Goal: Information Seeking & Learning: Compare options

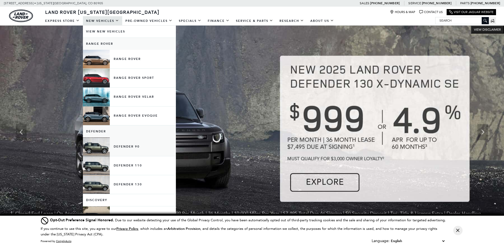
click at [126, 144] on link "Defender 90" at bounding box center [129, 146] width 93 height 19
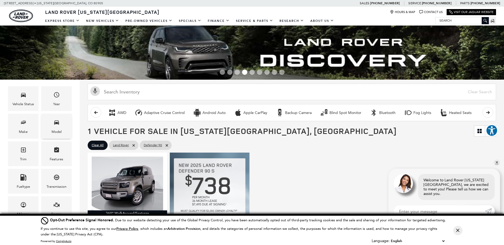
click at [55, 125] on icon "Model" at bounding box center [56, 122] width 6 height 6
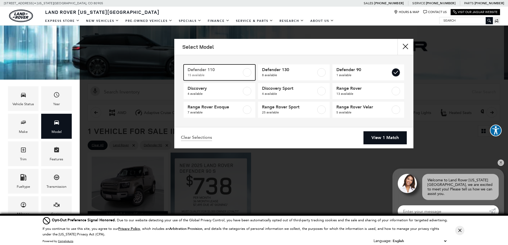
click at [213, 69] on span "Defender 110" at bounding box center [215, 69] width 54 height 5
checkbox input "true"
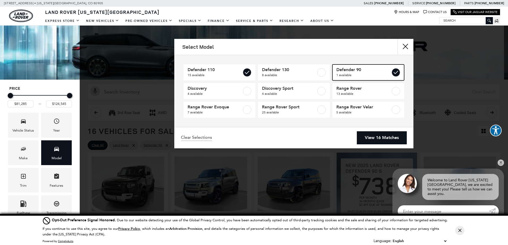
click at [393, 70] on label at bounding box center [396, 72] width 9 height 9
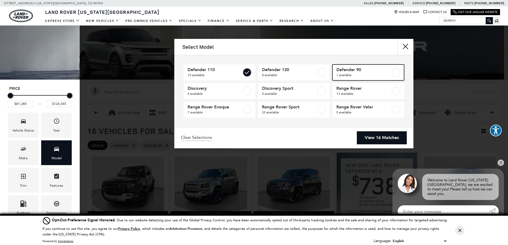
checkbox input "false"
click at [375, 138] on link "View 15 Matches" at bounding box center [382, 137] width 50 height 13
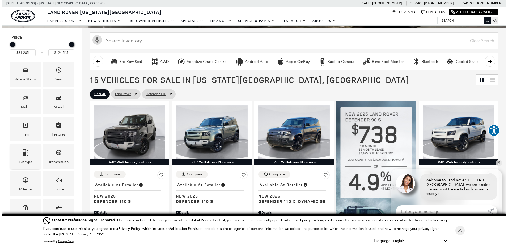
scroll to position [71, 0]
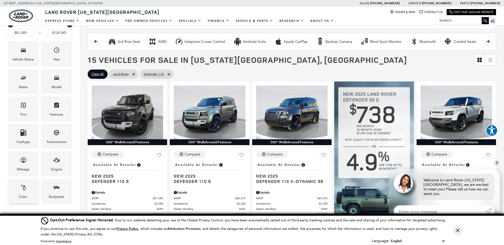
click at [25, 191] on span "Color" at bounding box center [23, 188] width 6 height 11
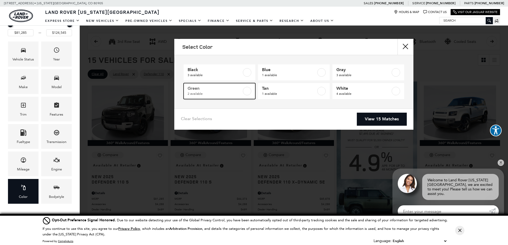
click at [212, 91] on span "2 available" at bounding box center [215, 93] width 54 height 5
type input "$84,373"
checkbox input "true"
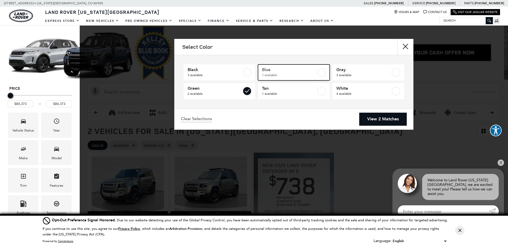
click at [275, 72] on span "Blue" at bounding box center [289, 69] width 54 height 5
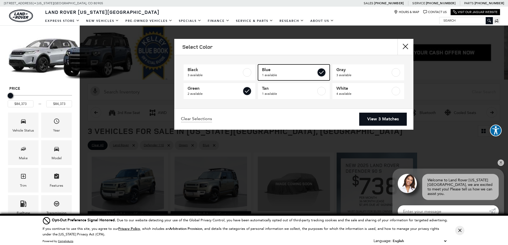
checkbox input "true"
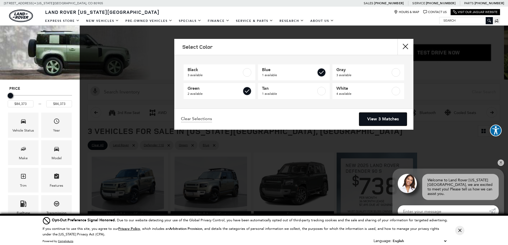
click at [377, 115] on link "View 3 Matches" at bounding box center [383, 118] width 48 height 13
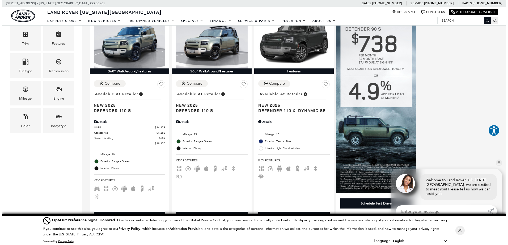
scroll to position [71, 0]
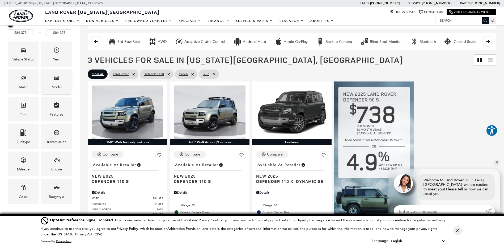
click at [55, 80] on icon "Model" at bounding box center [56, 77] width 6 height 6
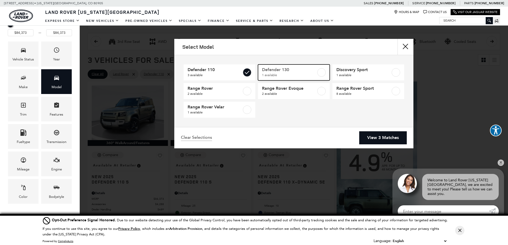
click at [280, 69] on span "Defender 130" at bounding box center [289, 69] width 54 height 5
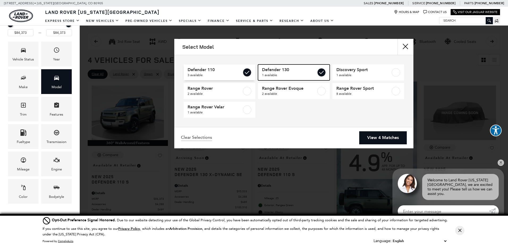
type input "$95,533"
checkbox input "true"
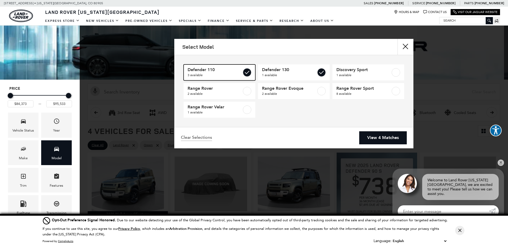
click at [226, 70] on span "Defender 110" at bounding box center [215, 69] width 54 height 5
type input "$95,533"
checkbox input "false"
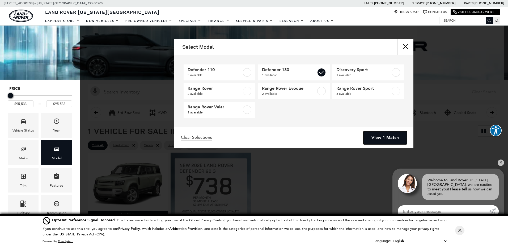
click at [379, 136] on link "View 1 Match" at bounding box center [385, 137] width 43 height 13
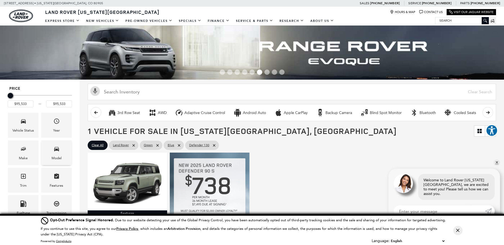
click at [60, 150] on div "Model" at bounding box center [56, 152] width 31 height 25
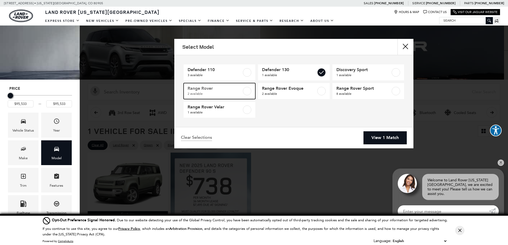
click at [206, 85] on link "Range Rover 2 available" at bounding box center [220, 91] width 72 height 16
type input "$159,404"
checkbox input "true"
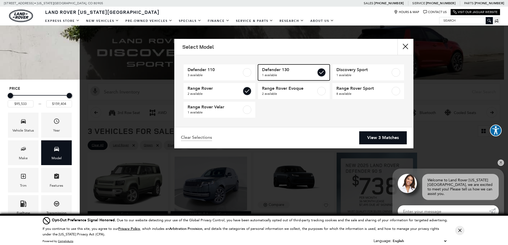
click at [311, 71] on span "Defender 130" at bounding box center [289, 69] width 54 height 5
type input "$155,965"
checkbox input "false"
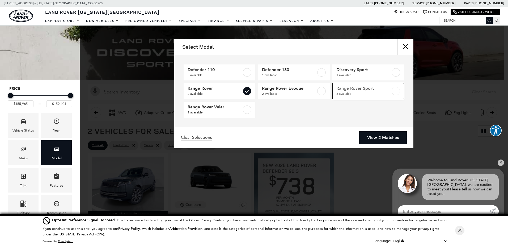
click at [362, 90] on span "Range Rover Sport" at bounding box center [364, 88] width 54 height 5
type input "$92,455"
checkbox input "true"
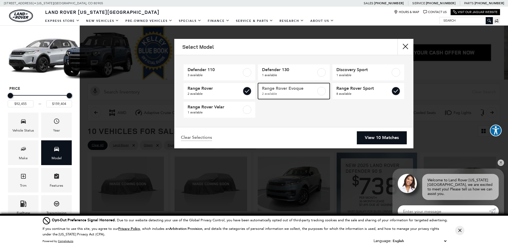
click at [285, 89] on span "Range Rover Evoque" at bounding box center [289, 88] width 54 height 5
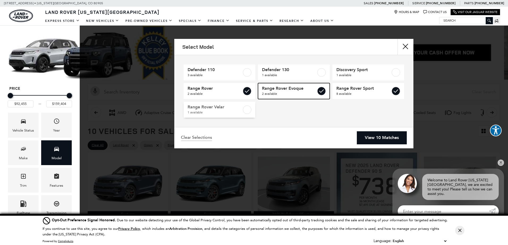
type input "$56,960"
checkbox input "true"
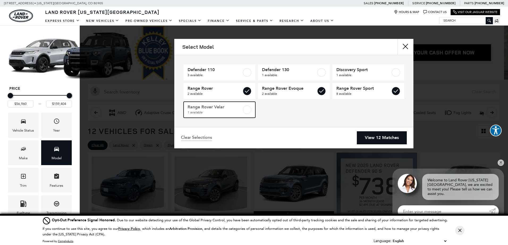
click at [201, 110] on span "1 available" at bounding box center [215, 112] width 54 height 5
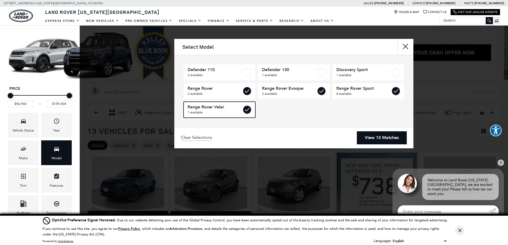
checkbox input "true"
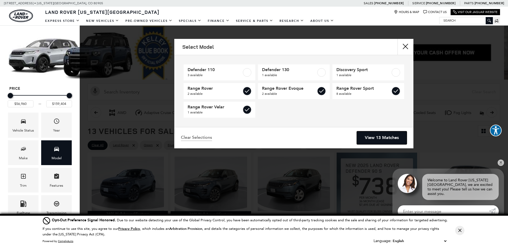
click at [372, 136] on link "View 13 Matches" at bounding box center [382, 137] width 50 height 13
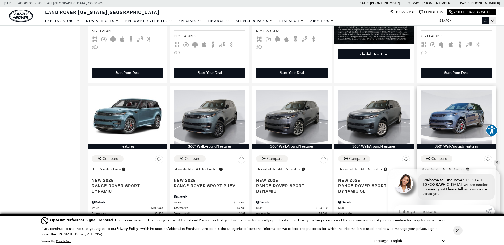
scroll to position [354, 0]
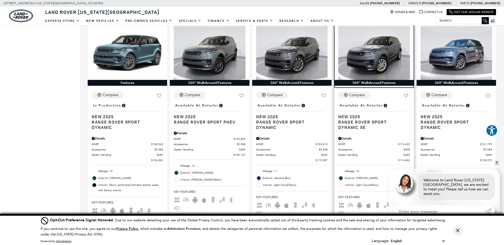
click at [383, 49] on img at bounding box center [374, 53] width 72 height 54
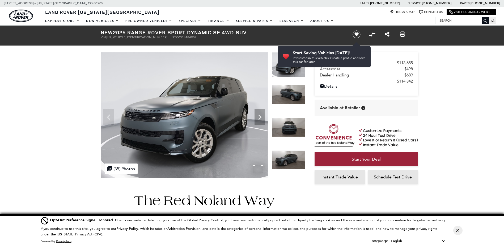
click at [255, 168] on img at bounding box center [184, 114] width 167 height 125
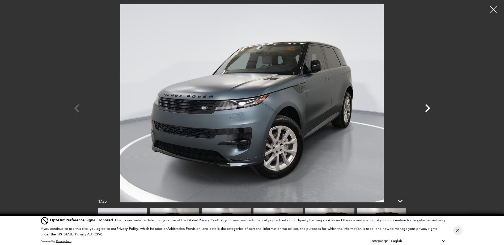
click at [426, 106] on icon "Next" at bounding box center [428, 108] width 16 height 16
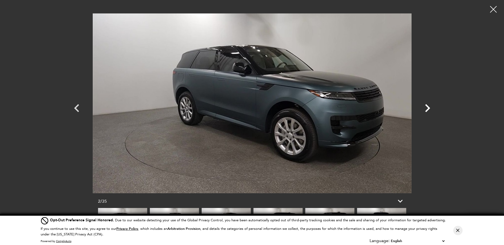
click at [426, 106] on icon "Next" at bounding box center [428, 108] width 16 height 16
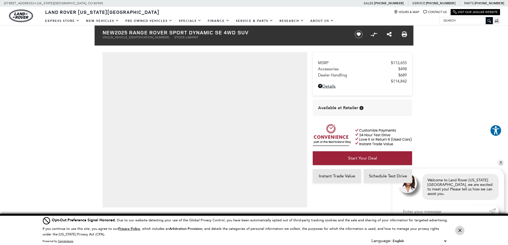
click at [460, 229] on icon "Close Button" at bounding box center [460, 229] width 3 height 3
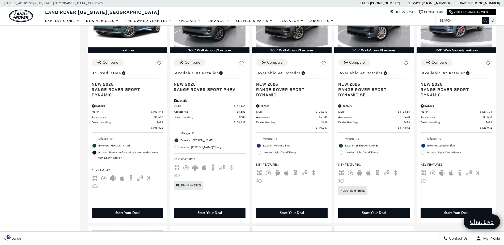
scroll to position [354, 0]
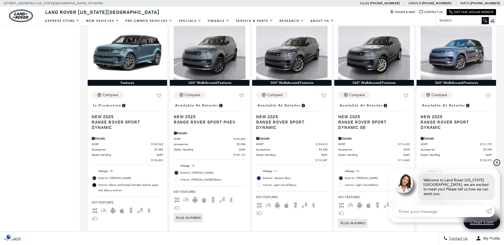
click at [497, 166] on link "✕" at bounding box center [497, 162] width 6 height 6
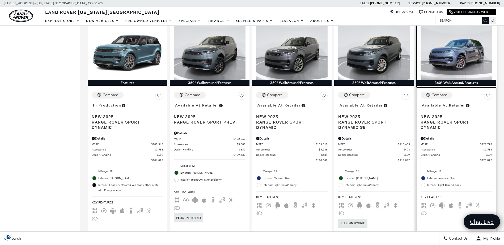
click at [466, 52] on img at bounding box center [457, 53] width 72 height 54
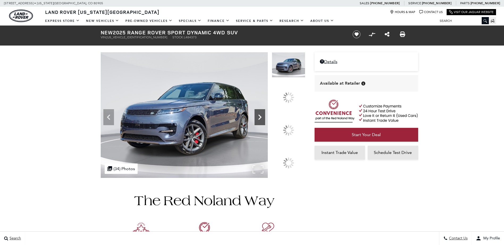
click at [265, 122] on icon at bounding box center [260, 117] width 11 height 11
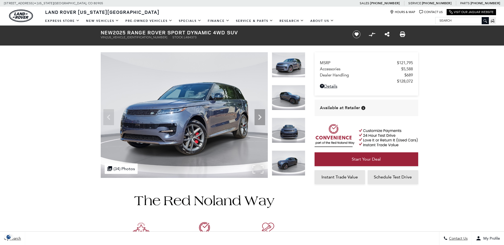
click at [257, 166] on img at bounding box center [184, 114] width 167 height 125
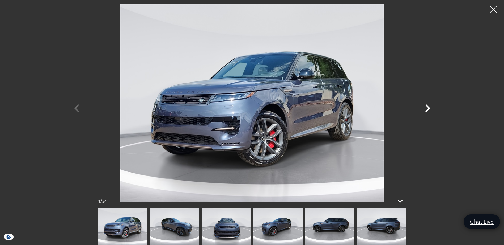
click at [424, 107] on icon "Next" at bounding box center [428, 108] width 16 height 16
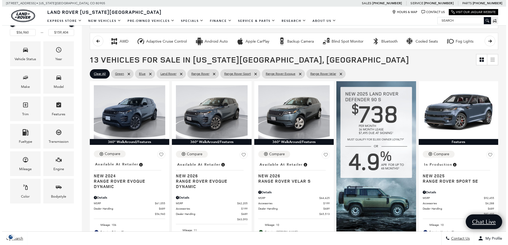
scroll to position [71, 0]
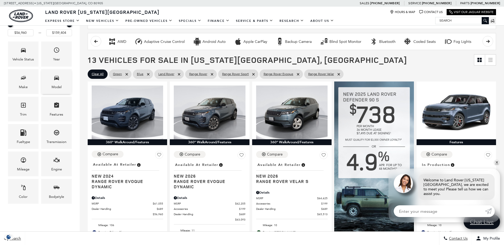
click at [57, 82] on span "Model" at bounding box center [56, 78] width 6 height 11
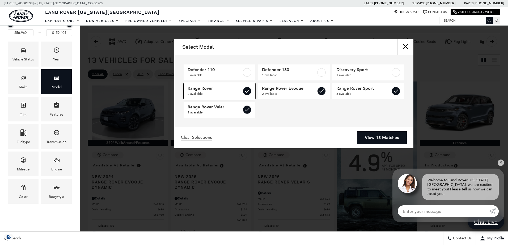
click at [200, 91] on span "2 available" at bounding box center [215, 93] width 54 height 5
type input "$121,795"
checkbox input "false"
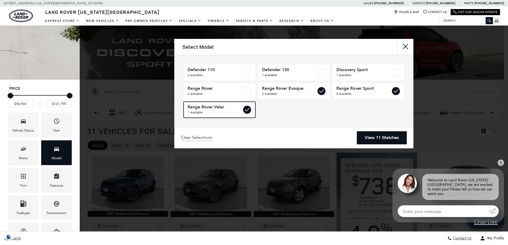
click at [212, 110] on span "1 available" at bounding box center [215, 112] width 54 height 5
checkbox input "false"
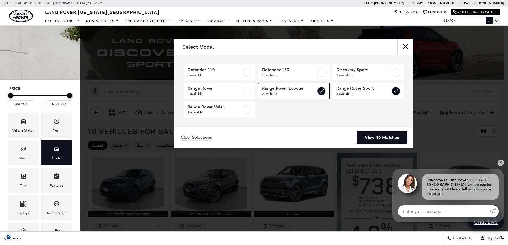
click at [291, 86] on span "Range Rover Evoque" at bounding box center [289, 88] width 54 height 5
type input "$92,455"
checkbox input "false"
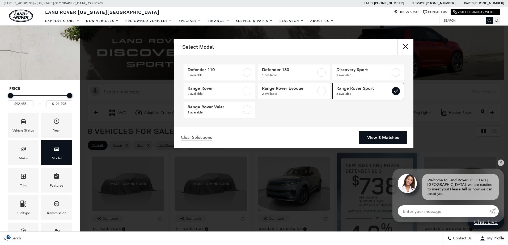
click at [369, 90] on span "Range Rover Sport" at bounding box center [364, 88] width 54 height 5
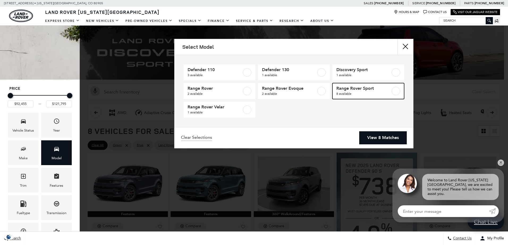
type input "$51,398"
type input "$159,404"
checkbox input "false"
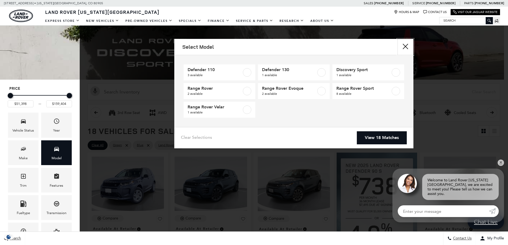
click at [404, 45] on button "close" at bounding box center [406, 47] width 16 height 16
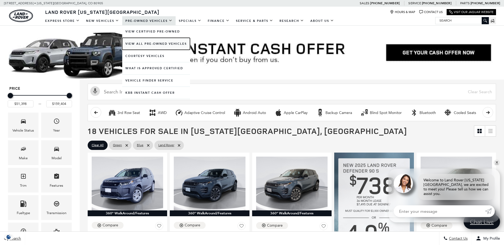
click at [141, 42] on link "View All Pre-Owned Vehicles" at bounding box center [156, 44] width 68 height 12
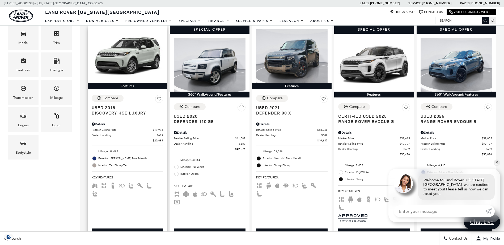
scroll to position [142, 0]
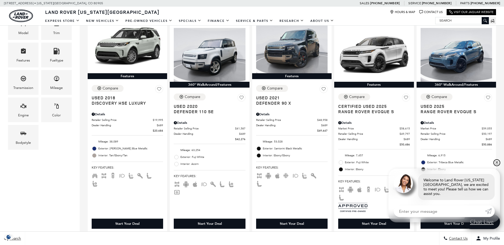
click at [497, 165] on link "✕" at bounding box center [497, 162] width 6 height 6
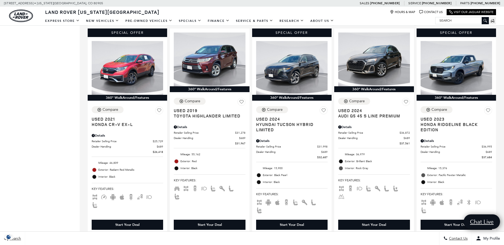
scroll to position [922, 0]
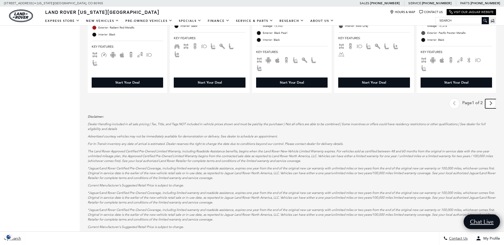
click at [493, 99] on link "Next" at bounding box center [490, 103] width 11 height 9
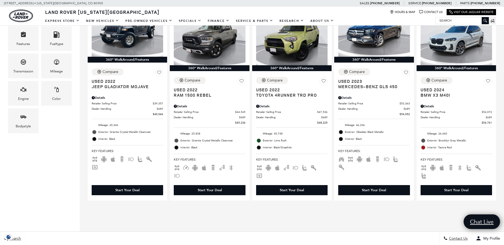
scroll to position [142, 0]
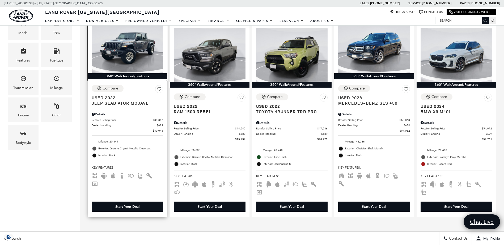
click at [132, 49] on img at bounding box center [128, 46] width 72 height 54
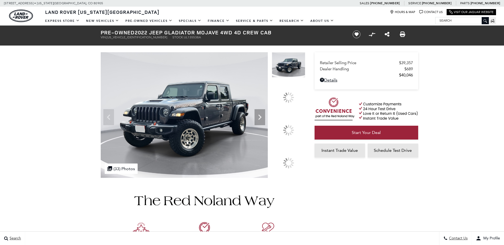
click at [287, 191] on img at bounding box center [203, 240] width 205 height 124
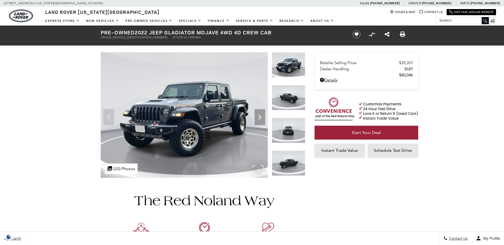
click at [253, 169] on img at bounding box center [184, 114] width 167 height 125
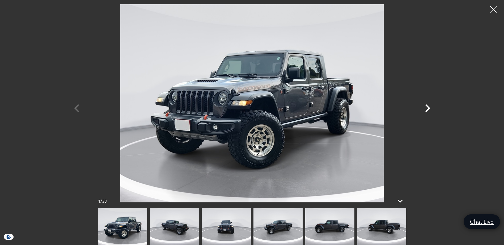
click at [425, 106] on icon "Next" at bounding box center [428, 108] width 16 height 16
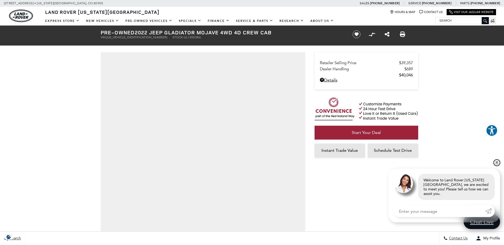
click at [498, 164] on link "✕" at bounding box center [497, 162] width 6 height 6
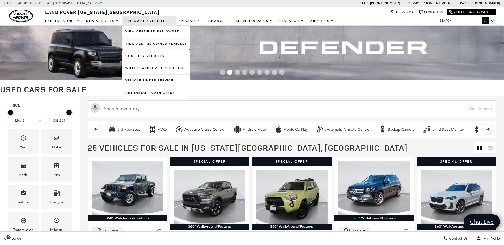
click at [141, 42] on link "View All Pre-Owned Vehicles" at bounding box center [156, 44] width 68 height 12
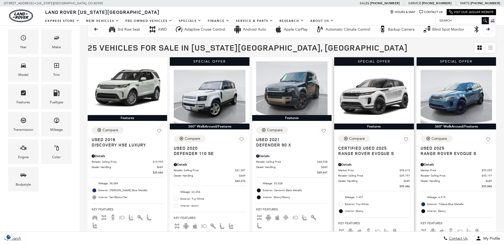
scroll to position [142, 0]
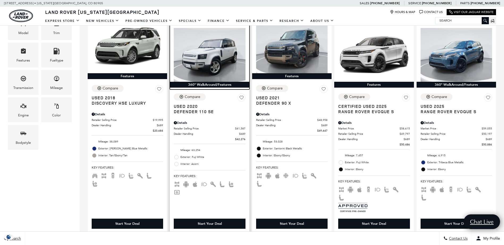
click at [206, 54] on img at bounding box center [210, 55] width 72 height 54
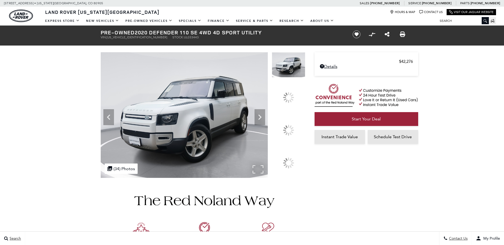
click at [268, 178] on img at bounding box center [184, 114] width 167 height 125
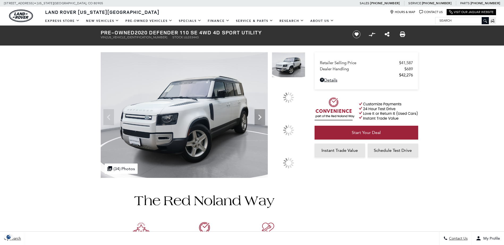
click at [288, 191] on img at bounding box center [203, 240] width 205 height 124
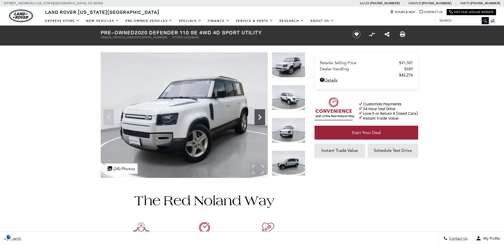
click at [260, 114] on icon "Next" at bounding box center [260, 117] width 11 height 11
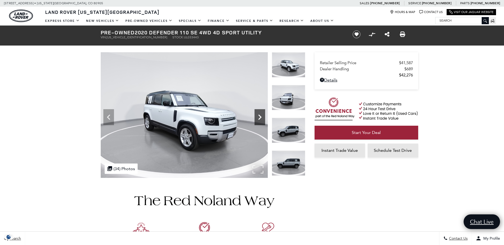
click at [257, 114] on icon "Next" at bounding box center [260, 117] width 11 height 11
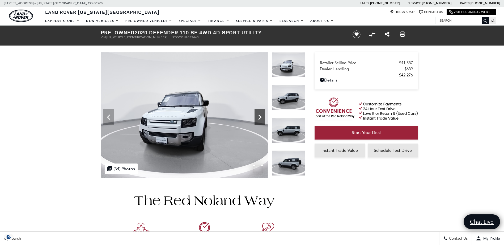
click at [258, 115] on icon "Next" at bounding box center [260, 117] width 11 height 11
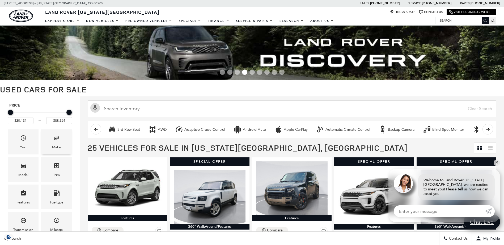
click at [59, 140] on icon "Make" at bounding box center [56, 138] width 6 height 6
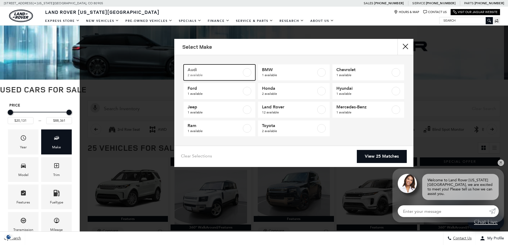
click at [215, 73] on span "2 available" at bounding box center [215, 74] width 54 height 5
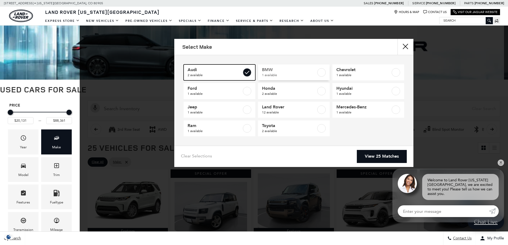
type input "$26,395"
type input "$37,561"
checkbox input "true"
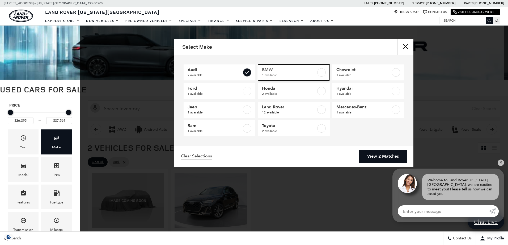
click at [280, 71] on span "BMW" at bounding box center [289, 69] width 54 height 5
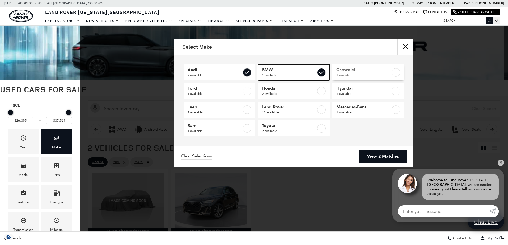
type input "$54,761"
checkbox input "true"
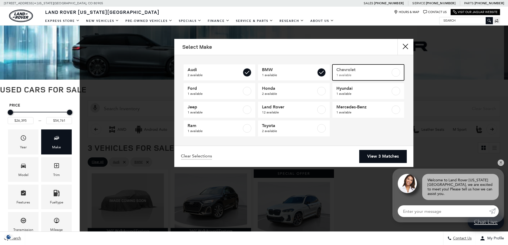
click at [352, 69] on span "Chevrolet" at bounding box center [364, 69] width 54 height 5
type input "$20,131"
checkbox input "true"
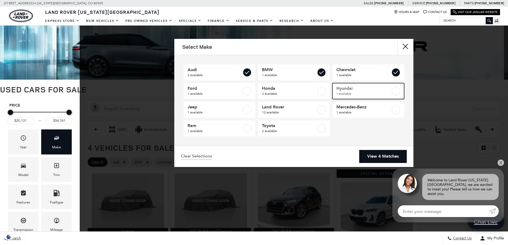
click at [350, 88] on span "Hyundai" at bounding box center [364, 88] width 54 height 5
checkbox input "true"
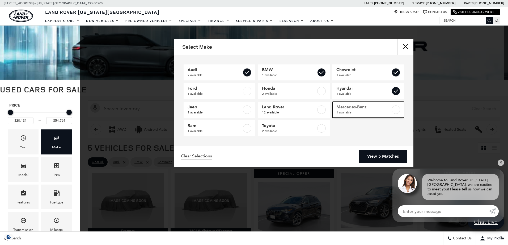
click at [349, 109] on span "Mercedes-Benz" at bounding box center [364, 106] width 54 height 5
checkbox input "true"
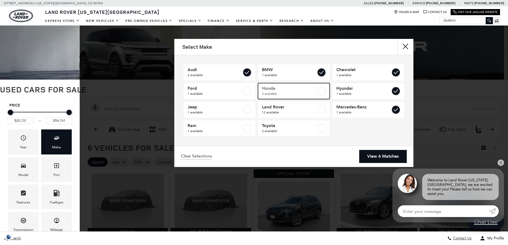
click at [269, 87] on span "Honda" at bounding box center [289, 88] width 54 height 5
checkbox input "true"
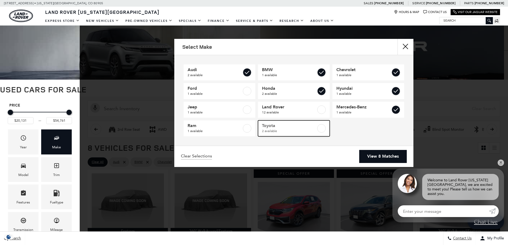
click at [275, 127] on span "Toyota" at bounding box center [289, 125] width 54 height 5
checkbox input "true"
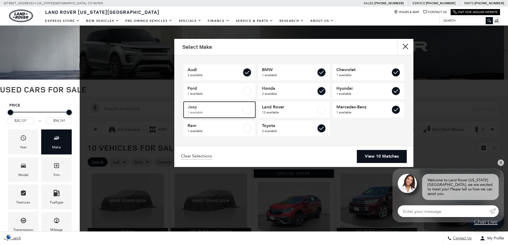
click at [194, 108] on span "Jeep" at bounding box center [215, 106] width 54 height 5
checkbox input "true"
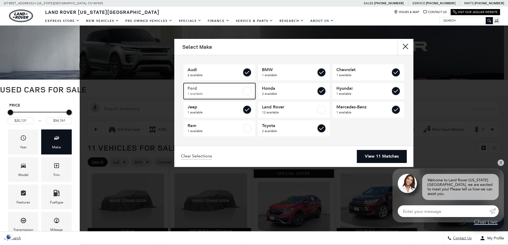
click at [198, 89] on span "Ford" at bounding box center [215, 88] width 54 height 5
checkbox input "true"
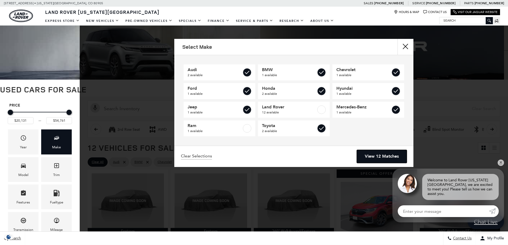
click at [376, 154] on link "View 12 Matches" at bounding box center [382, 156] width 50 height 13
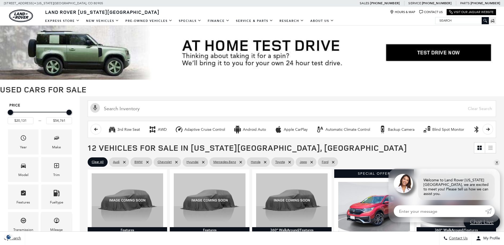
click at [57, 219] on icon "Mileage" at bounding box center [56, 219] width 5 height 5
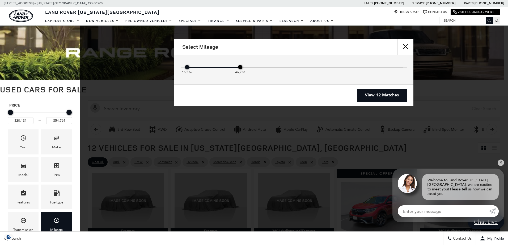
drag, startPoint x: 400, startPoint y: 67, endPoint x: 239, endPoint y: 72, distance: 160.9
click at [239, 68] on div "46,938" at bounding box center [240, 67] width 4 height 4
type input "$25,538"
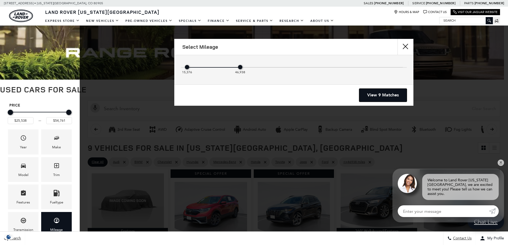
click at [378, 94] on link "View 9 Matches" at bounding box center [383, 95] width 48 height 13
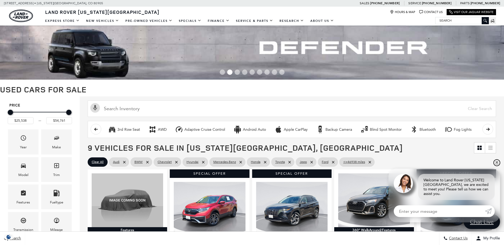
click at [497, 166] on link "✕" at bounding box center [497, 162] width 6 height 6
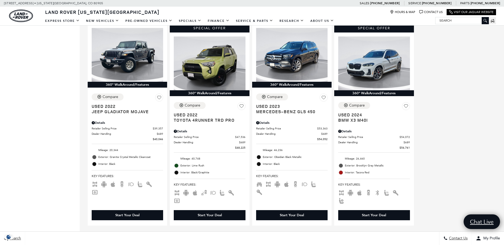
scroll to position [142, 0]
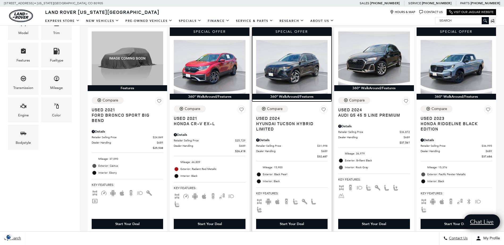
click at [287, 72] on img at bounding box center [292, 67] width 72 height 54
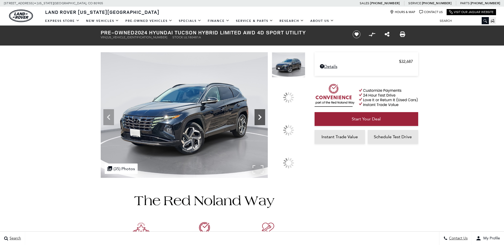
click at [265, 122] on icon at bounding box center [260, 117] width 11 height 11
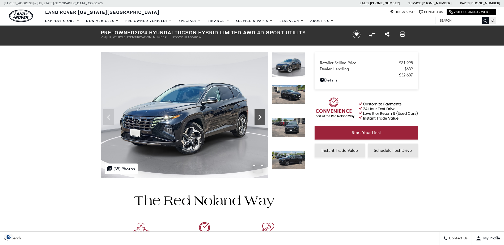
click at [258, 114] on icon "Next" at bounding box center [260, 117] width 11 height 11
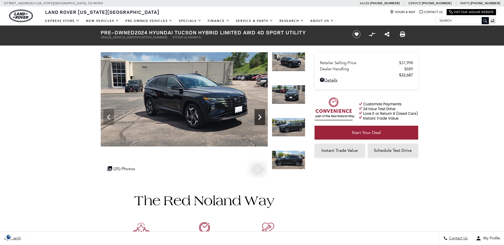
click at [260, 115] on icon "Next" at bounding box center [259, 116] width 3 height 5
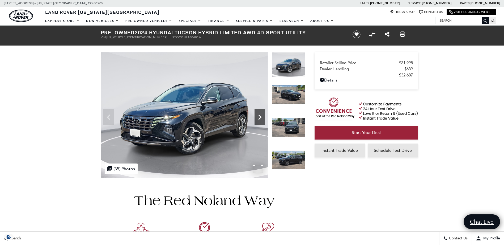
click at [260, 115] on icon "Next" at bounding box center [259, 116] width 3 height 5
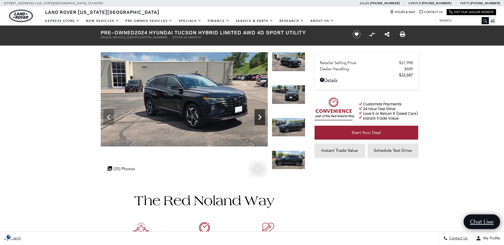
click at [260, 116] on icon "Next" at bounding box center [259, 116] width 3 height 5
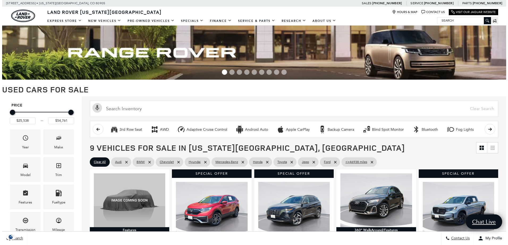
scroll to position [142, 0]
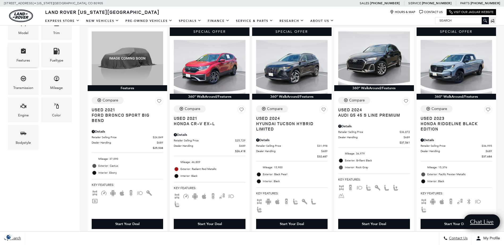
click at [25, 53] on icon "Features" at bounding box center [23, 50] width 5 height 5
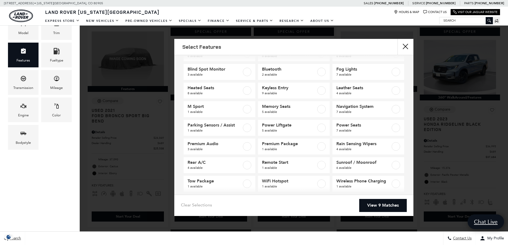
scroll to position [44, 0]
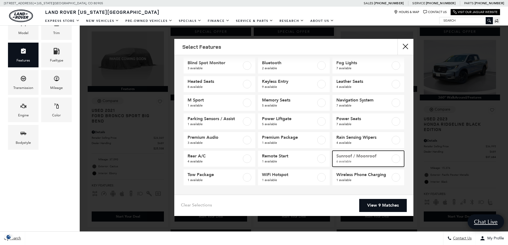
click at [351, 158] on span "Sunroof / Moonroof" at bounding box center [364, 155] width 54 height 5
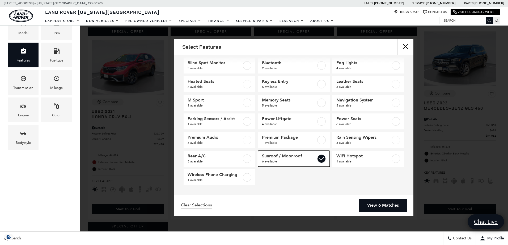
type input "$26,418"
checkbox input "true"
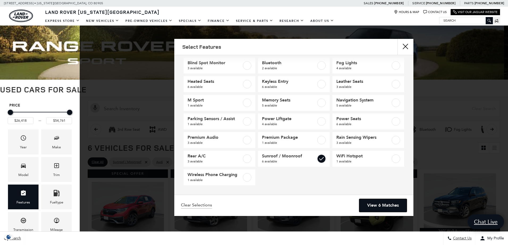
click at [380, 203] on link "View 6 Matches" at bounding box center [383, 205] width 48 height 13
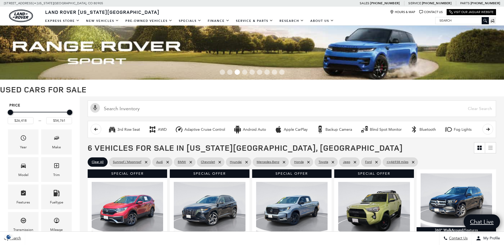
scroll to position [142, 0]
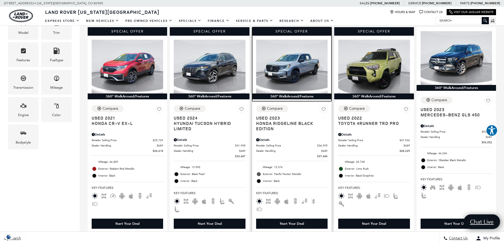
click at [294, 70] on img at bounding box center [292, 67] width 72 height 54
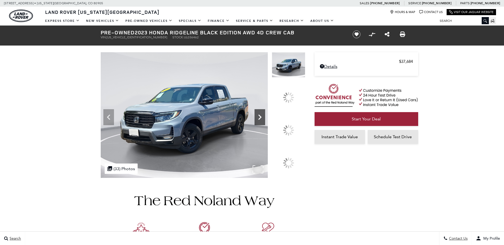
click at [262, 120] on icon at bounding box center [259, 116] width 3 height 5
click at [290, 128] on div at bounding box center [288, 129] width 15 height 15
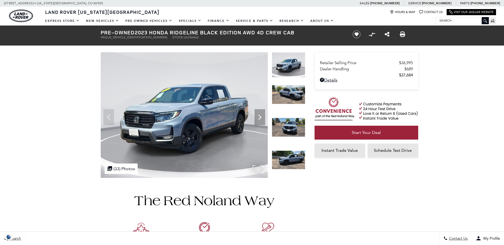
click at [256, 168] on img at bounding box center [184, 114] width 167 height 125
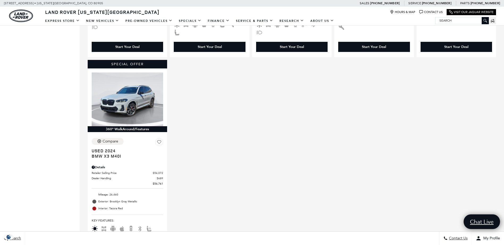
scroll to position [354, 0]
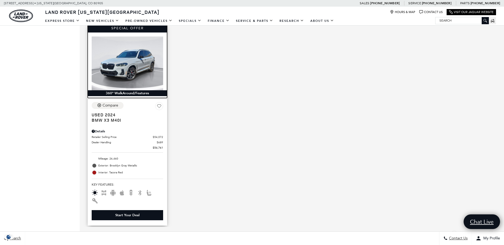
click at [123, 63] on img at bounding box center [128, 63] width 72 height 54
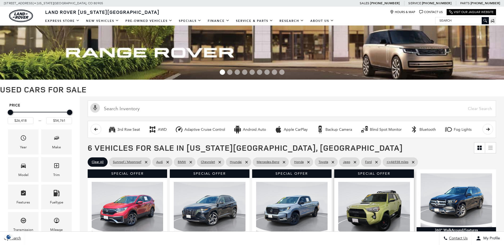
scroll to position [142, 0]
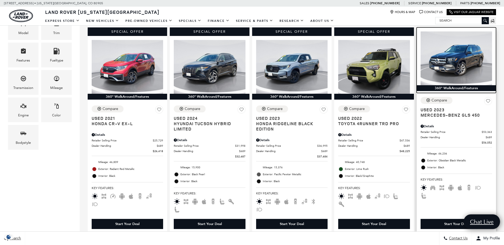
click at [453, 67] on img at bounding box center [457, 58] width 72 height 54
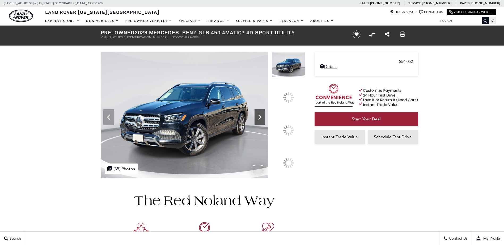
click at [262, 120] on icon at bounding box center [259, 116] width 3 height 5
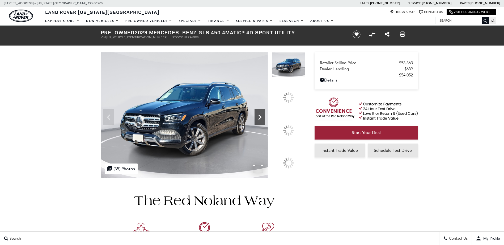
click at [290, 127] on div at bounding box center [288, 129] width 11 height 11
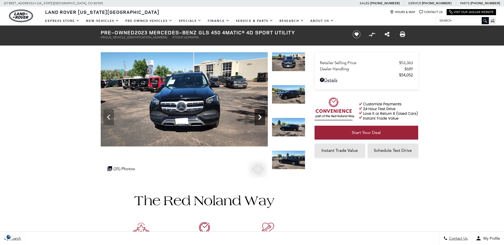
click at [256, 116] on icon "Next" at bounding box center [260, 117] width 11 height 11
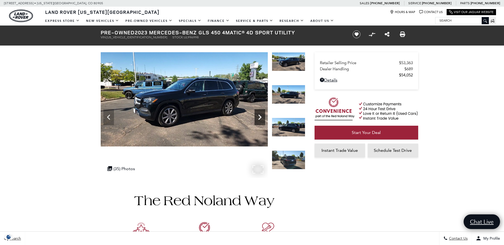
click at [256, 114] on icon "Next" at bounding box center [260, 117] width 11 height 11
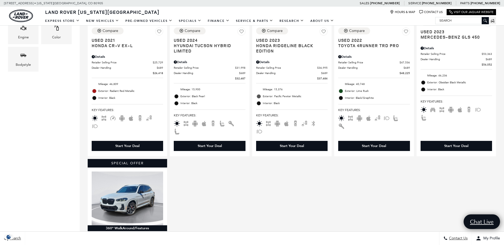
scroll to position [142, 0]
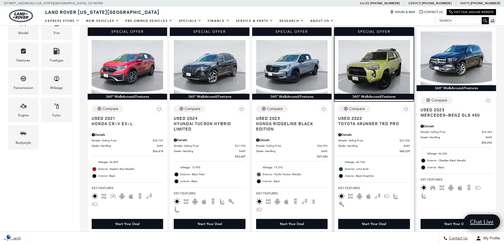
click at [376, 70] on img at bounding box center [374, 67] width 72 height 54
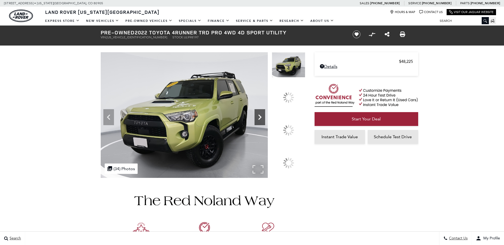
click at [265, 122] on icon at bounding box center [260, 117] width 11 height 11
click at [286, 192] on img at bounding box center [203, 240] width 205 height 124
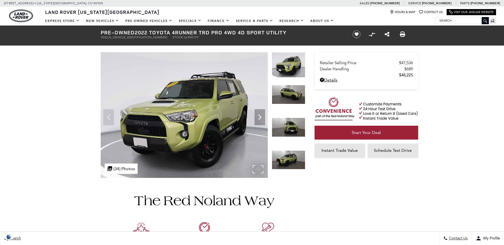
click at [256, 170] on img at bounding box center [184, 114] width 167 height 125
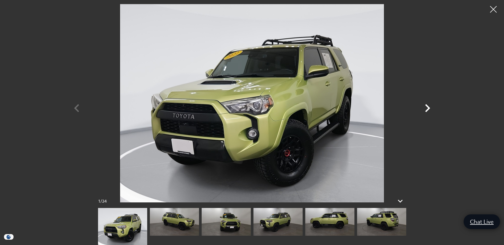
click at [424, 105] on icon "Next" at bounding box center [428, 108] width 16 height 16
